Goal: Transaction & Acquisition: Purchase product/service

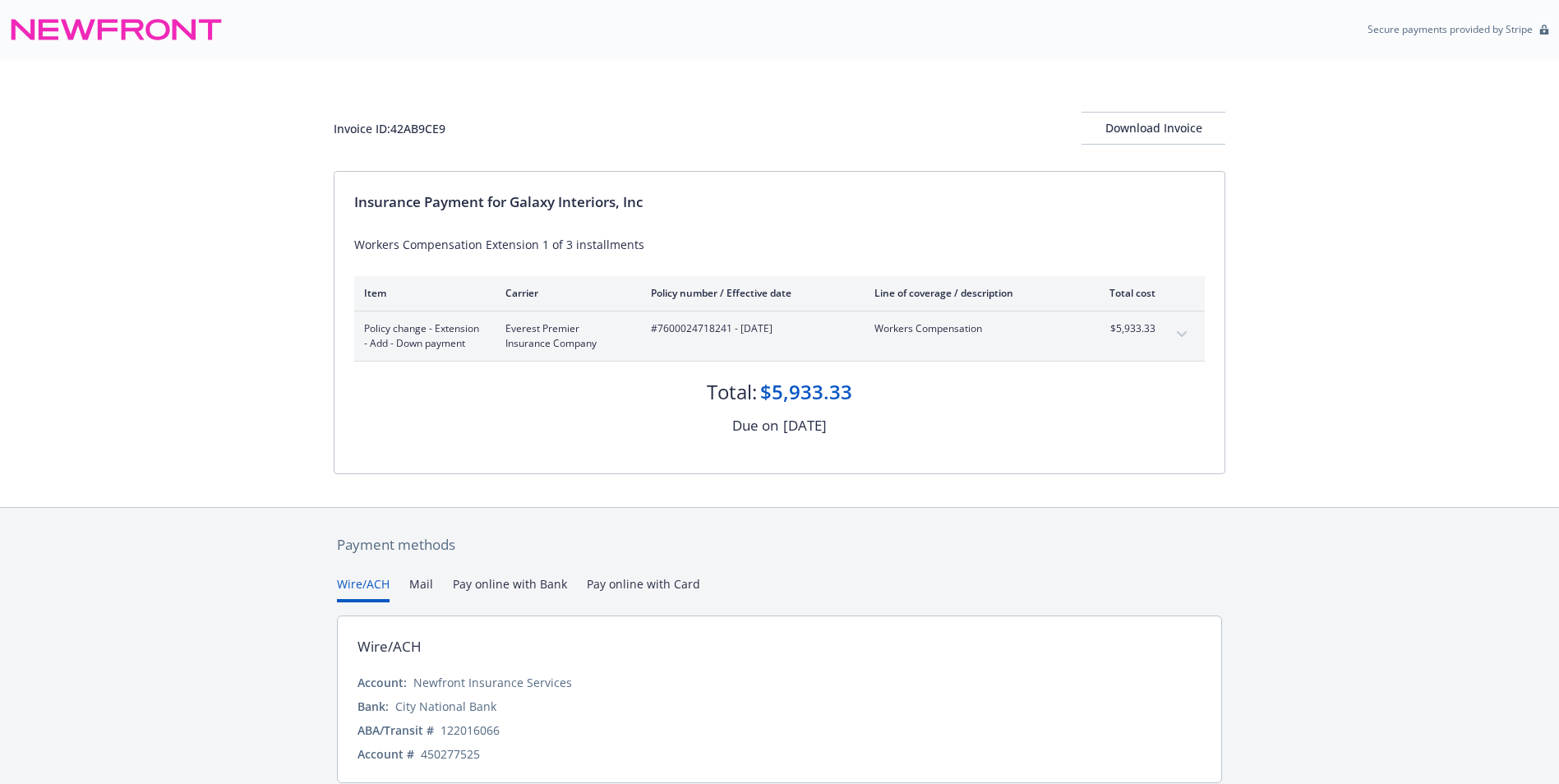
scroll to position [77, 0]
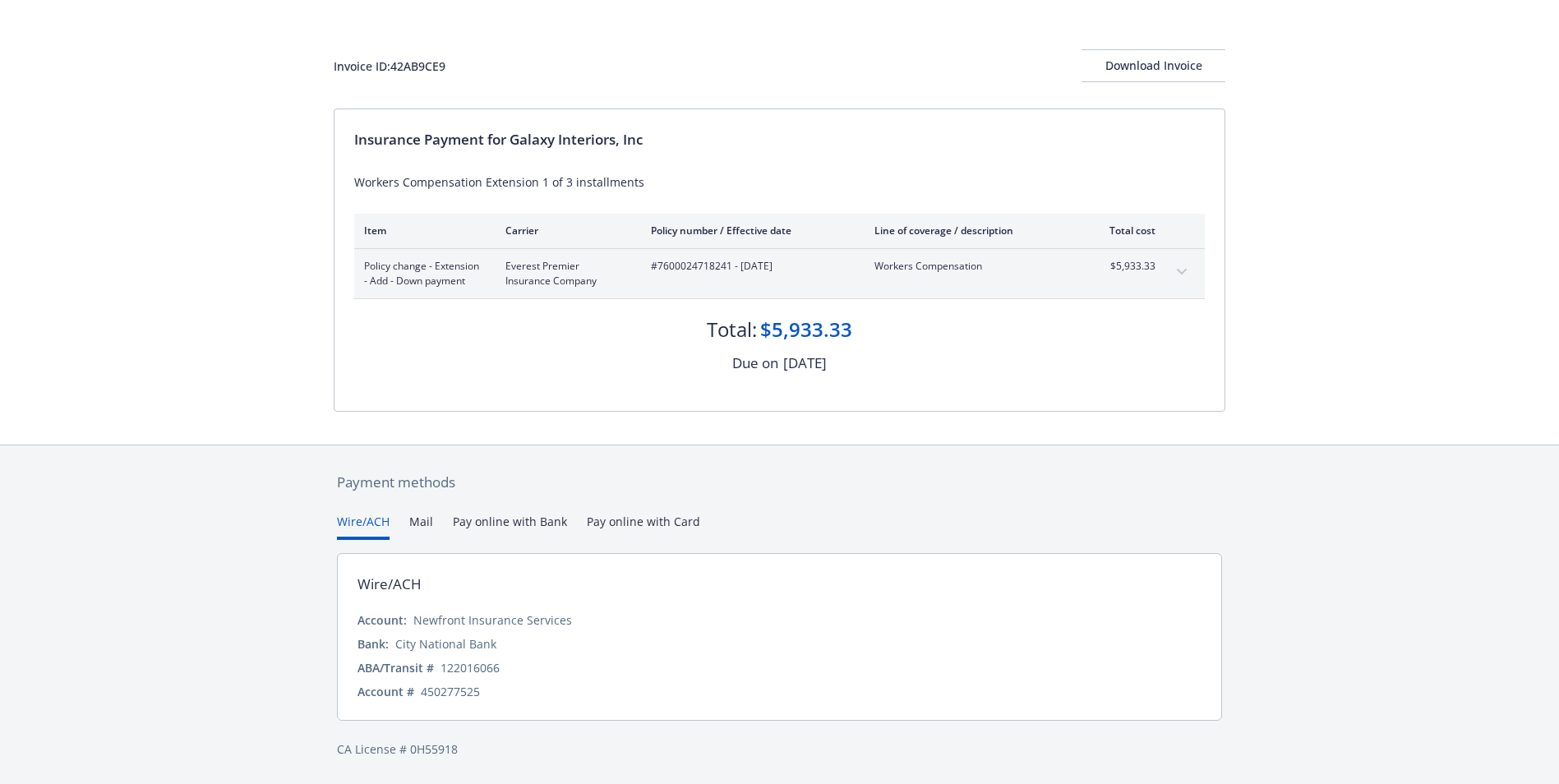
click at [525, 523] on button "Pay online with Bank" at bounding box center [509, 526] width 115 height 27
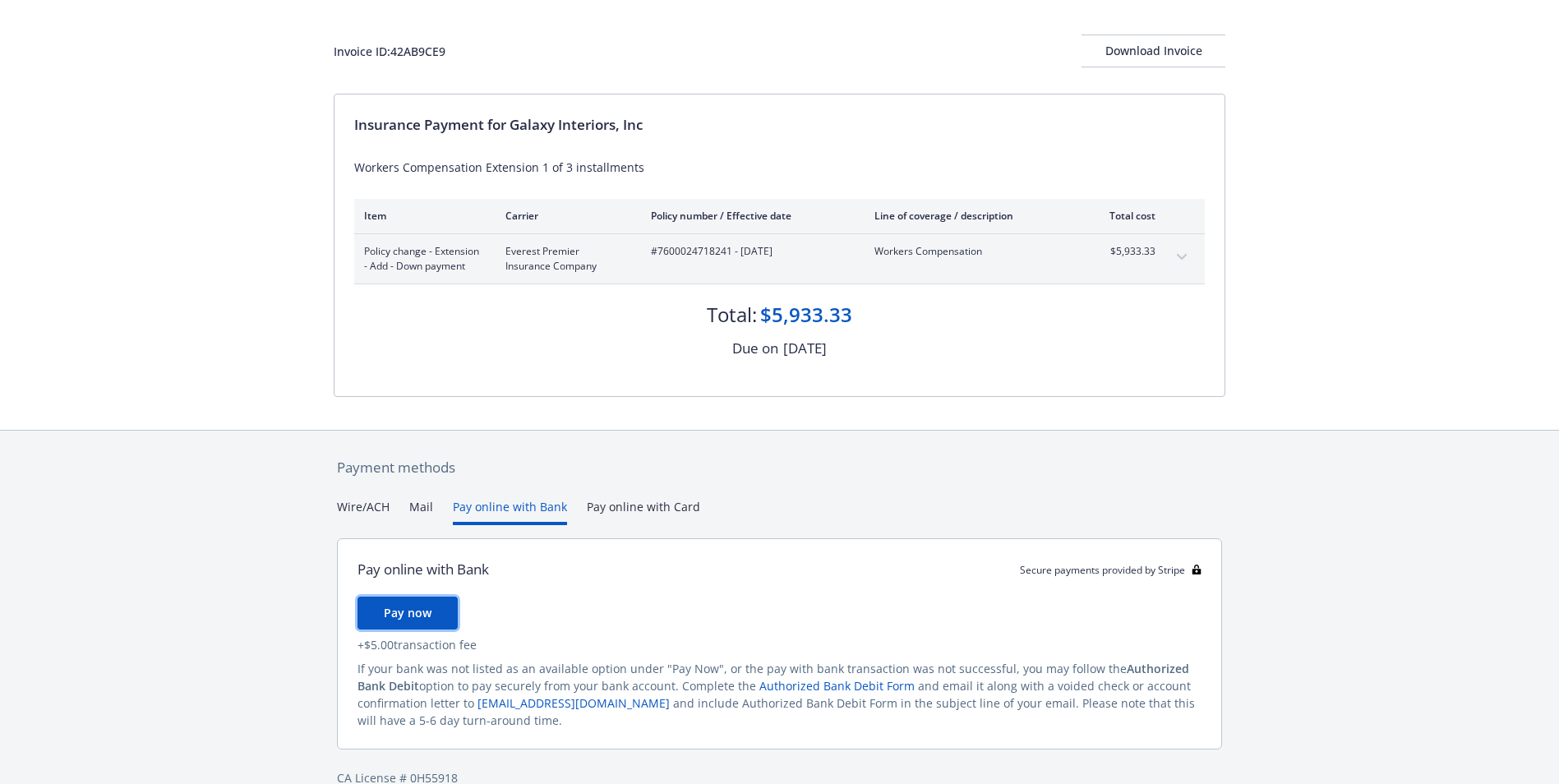
click at [407, 621] on span "Pay now" at bounding box center [408, 613] width 48 height 16
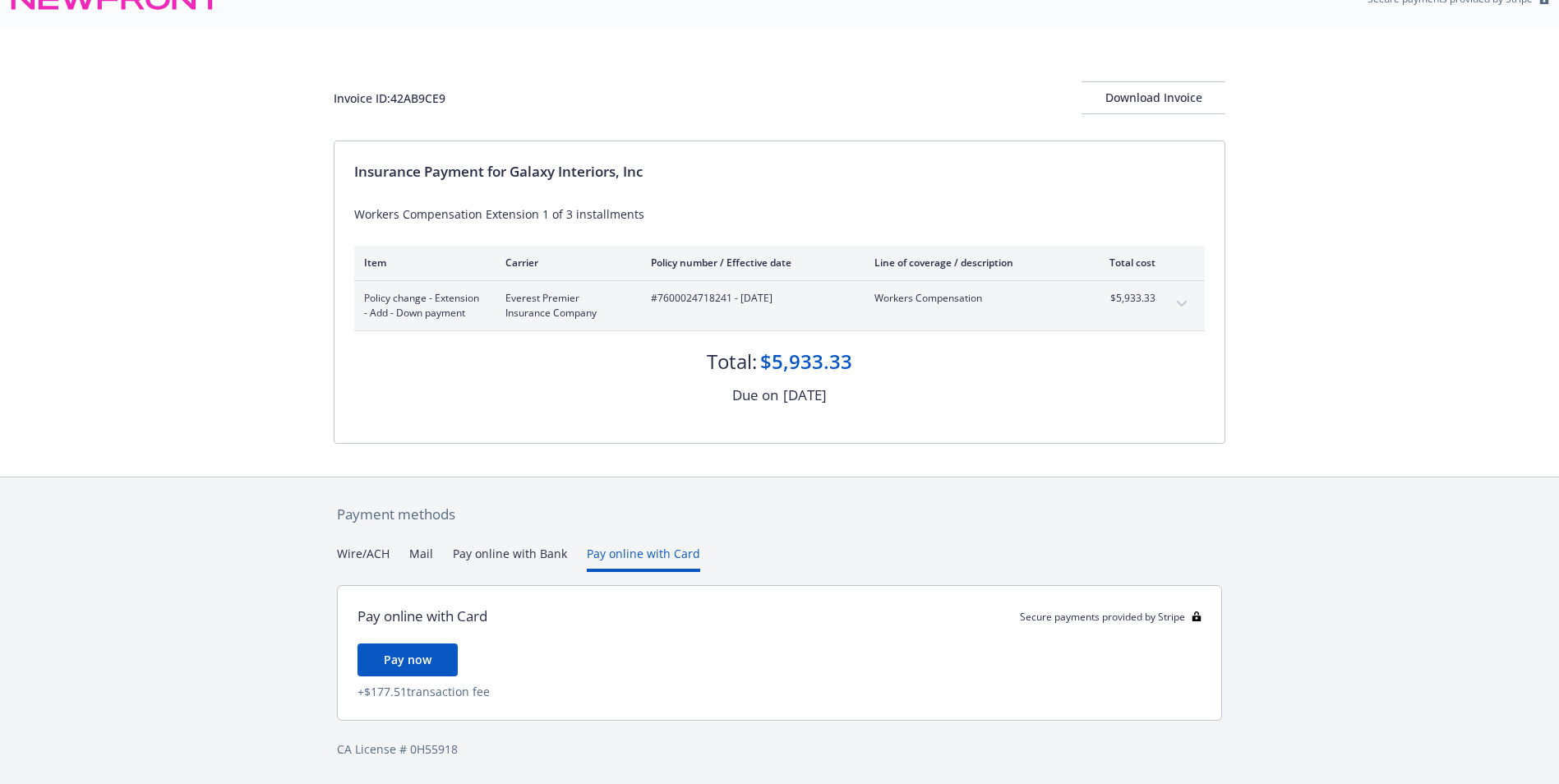
click at [655, 522] on div "Payment methods Wire/ACH Mail Pay online with Bank Pay online with Card Pay onl…" at bounding box center [780, 631] width 892 height 307
click at [643, 559] on button "Pay online with Card" at bounding box center [644, 558] width 114 height 27
click at [424, 664] on span "Pay now" at bounding box center [408, 660] width 48 height 16
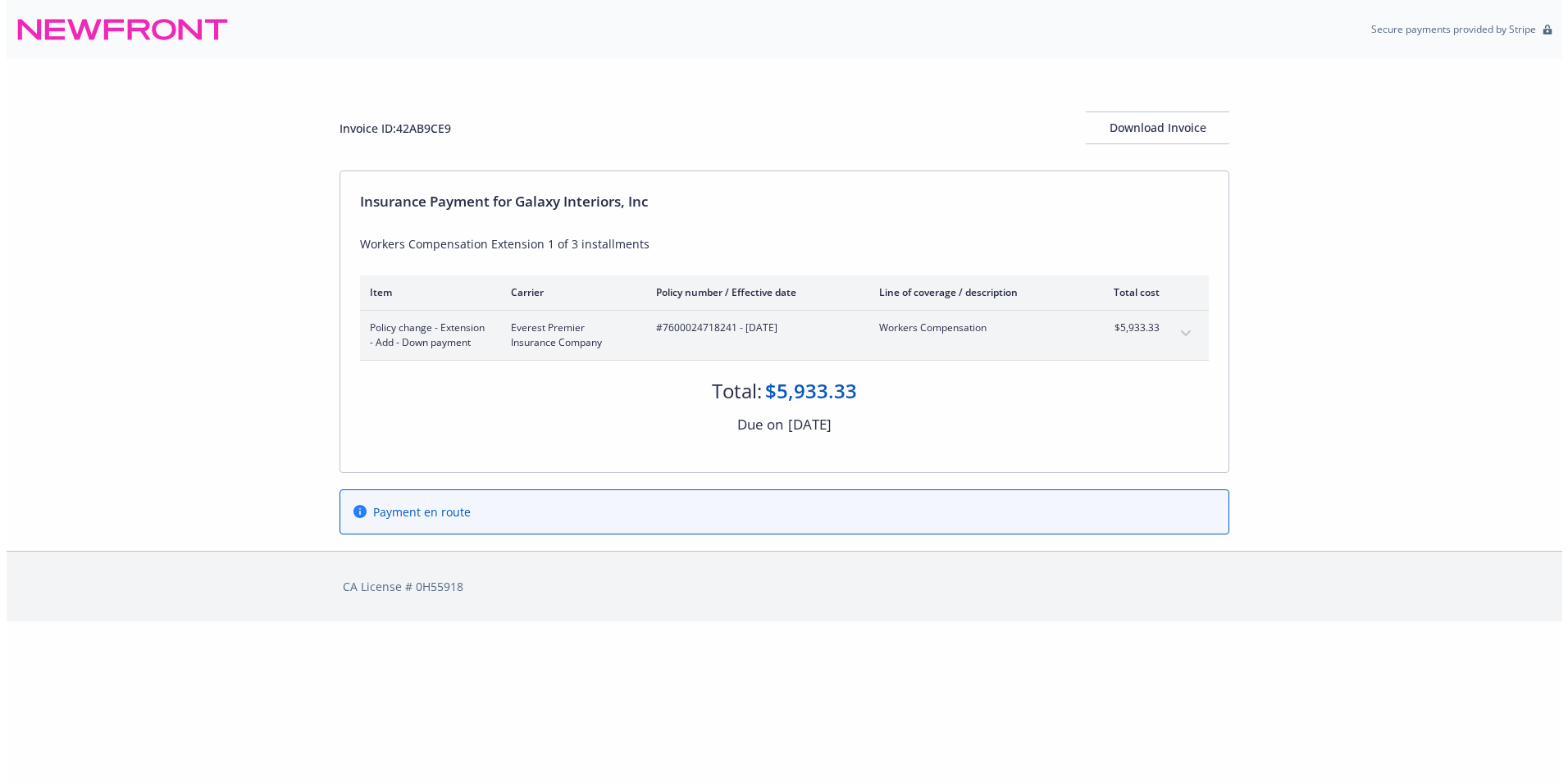
scroll to position [0, 0]
click at [1176, 127] on div "Download Invoice" at bounding box center [1157, 128] width 143 height 31
click at [1185, 335] on icon "expand content" at bounding box center [1186, 334] width 10 height 7
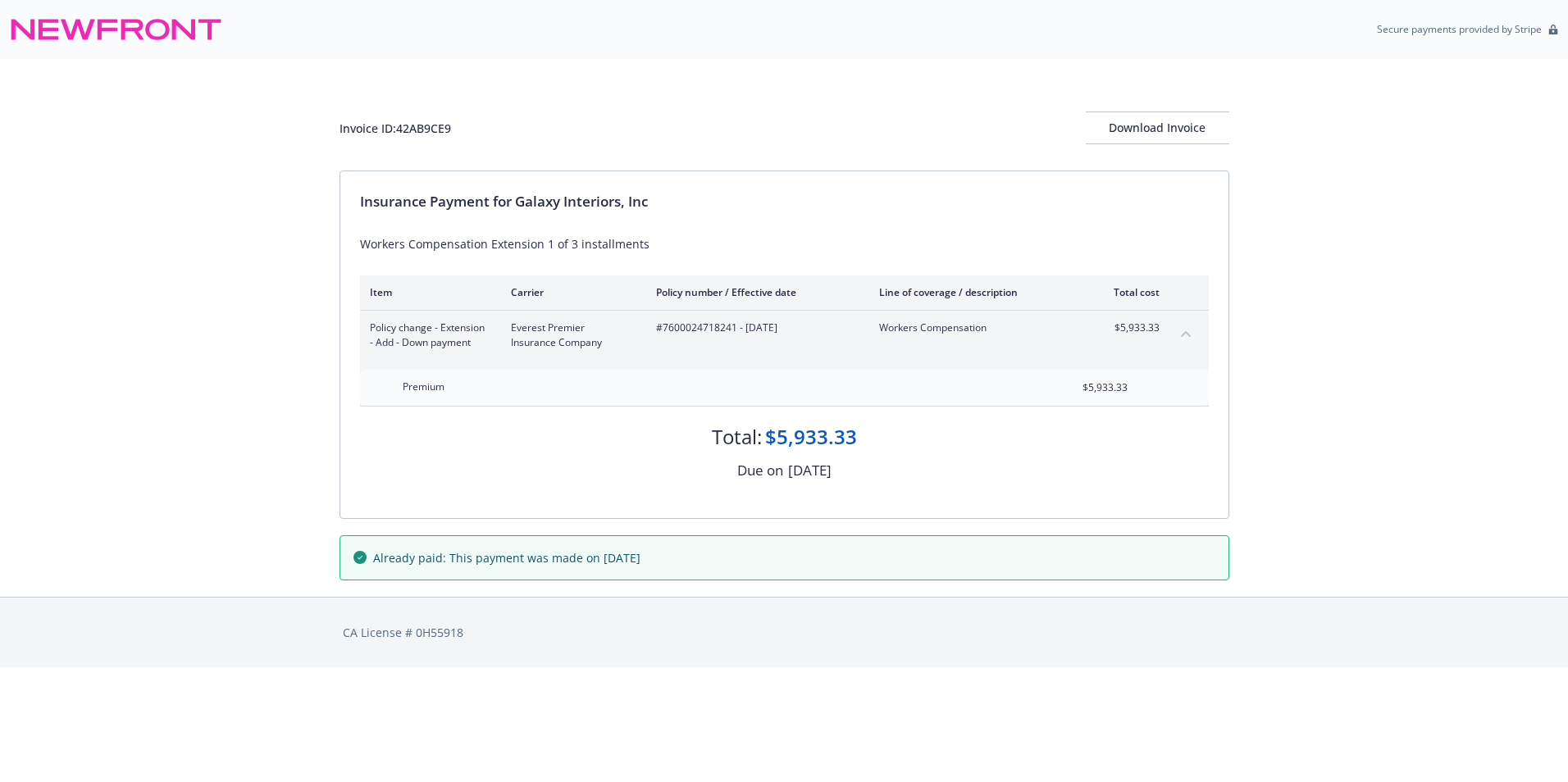
click at [1185, 335] on icon "collapse content" at bounding box center [1186, 334] width 10 height 7
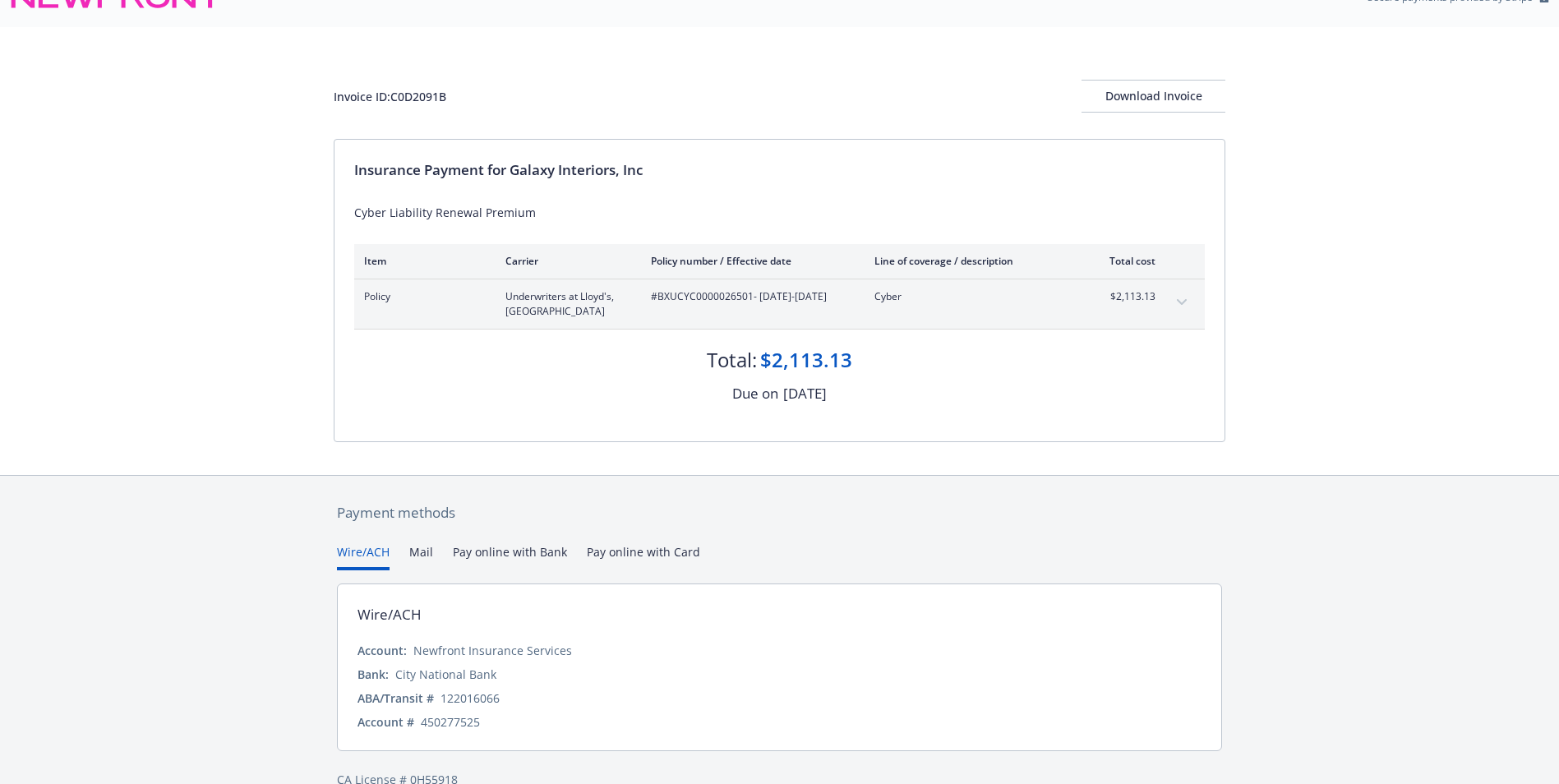
scroll to position [63, 0]
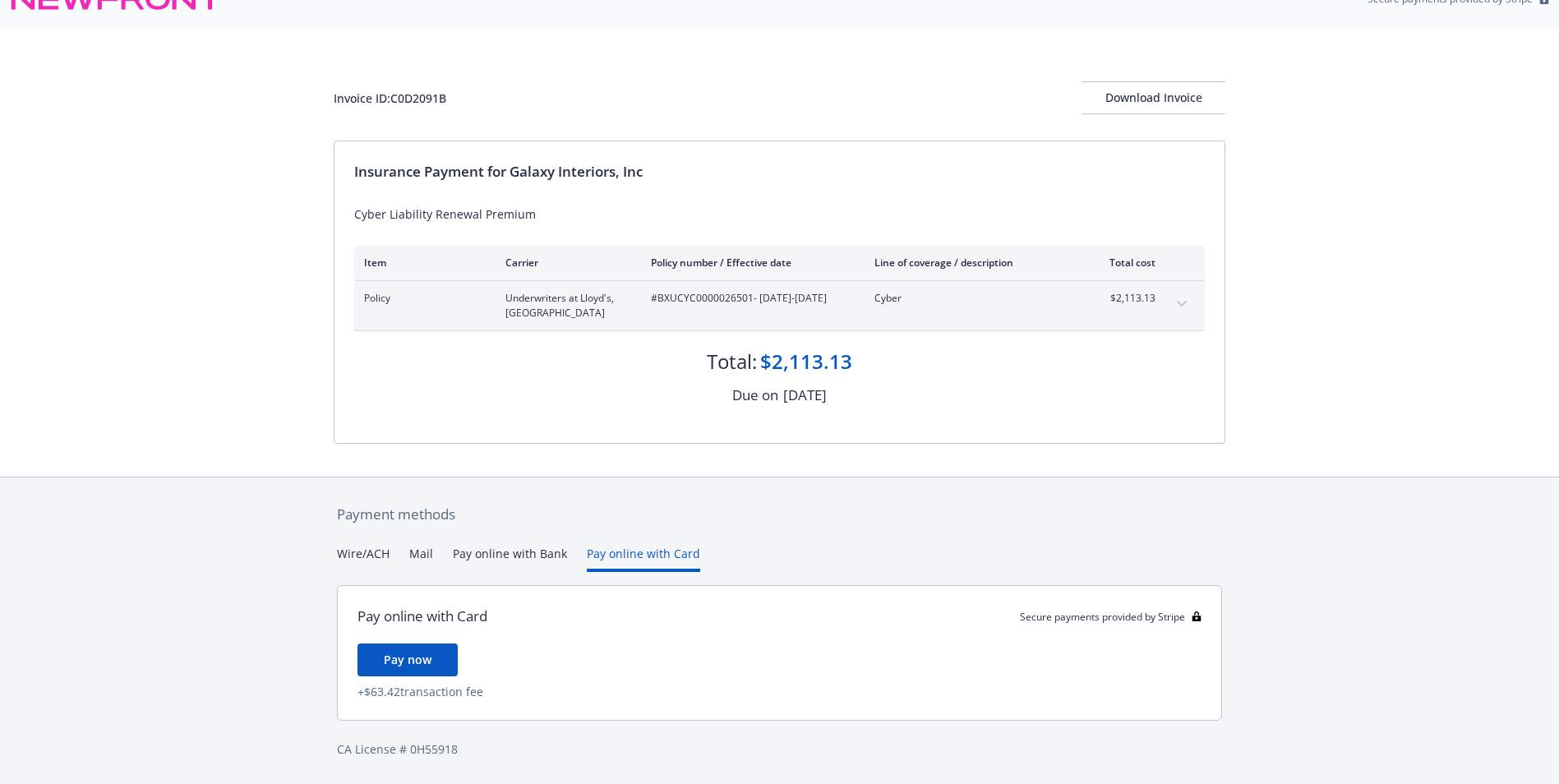
click at [622, 522] on div "Payment methods Wire/ACH Mail Pay online with Bank Pay online with Card Pay onl…" at bounding box center [780, 631] width 892 height 307
click at [414, 661] on span "Pay now" at bounding box center [408, 660] width 48 height 16
